Goal: Navigation & Orientation: Find specific page/section

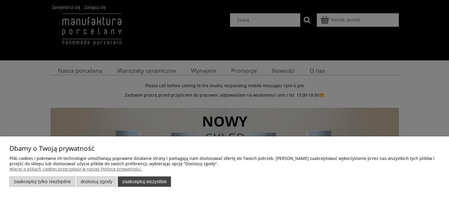
click at [145, 182] on button "Zaakceptuj wszystkie" at bounding box center [144, 182] width 53 height 10
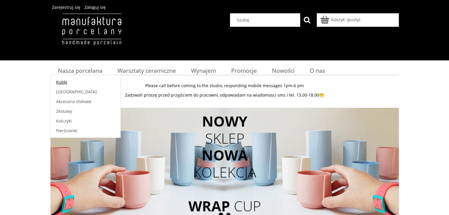
click at [61, 81] on span "Kubki" at bounding box center [61, 82] width 11 height 6
click at [92, 71] on span "Nasza porcelana" at bounding box center [80, 71] width 45 height 8
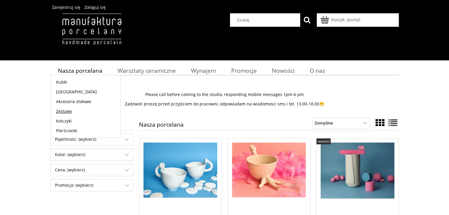
click at [66, 112] on span "Zestawy" at bounding box center [64, 112] width 16 height 6
